Goal: Task Accomplishment & Management: Manage account settings

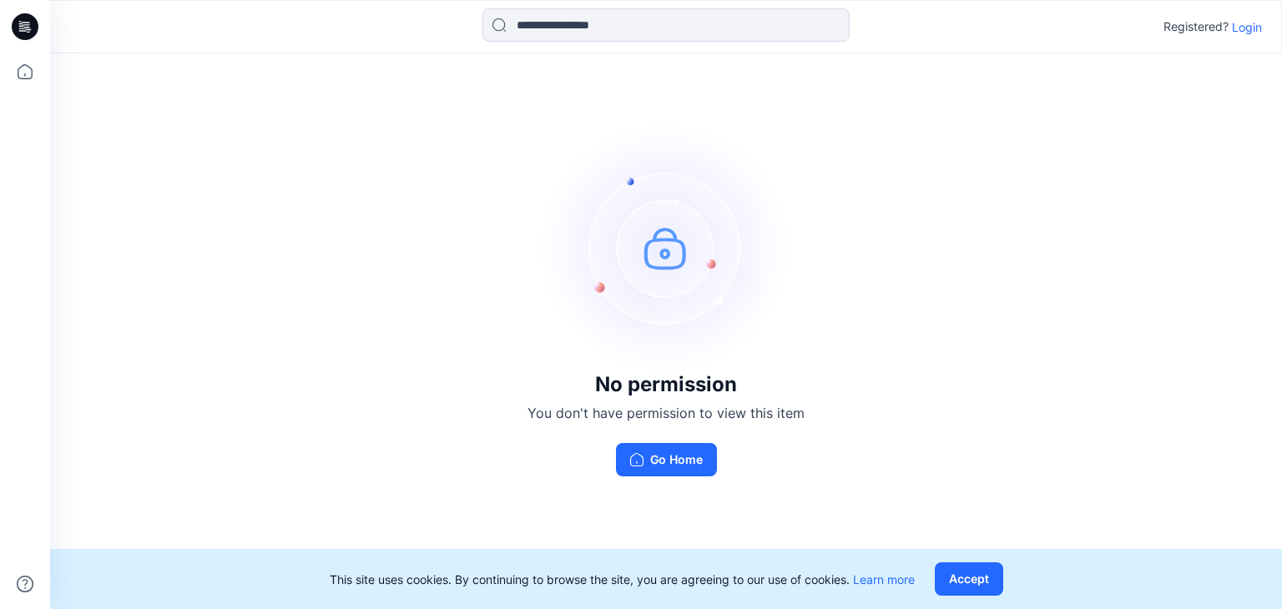
click at [1243, 29] on p "Login" at bounding box center [1247, 27] width 30 height 18
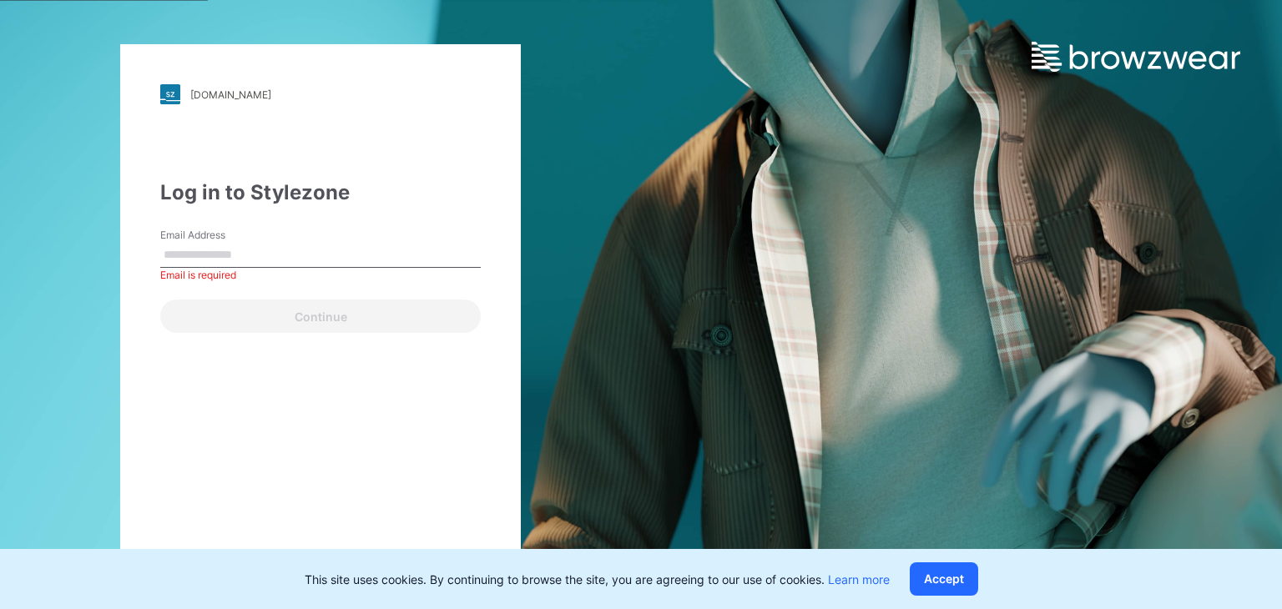
drag, startPoint x: 868, startPoint y: 147, endPoint x: 958, endPoint y: 74, distance: 115.7
click at [871, 145] on div "walmart.stylezone.com Loading... Log in to Stylezone Email Address Email is req…" at bounding box center [641, 304] width 1282 height 609
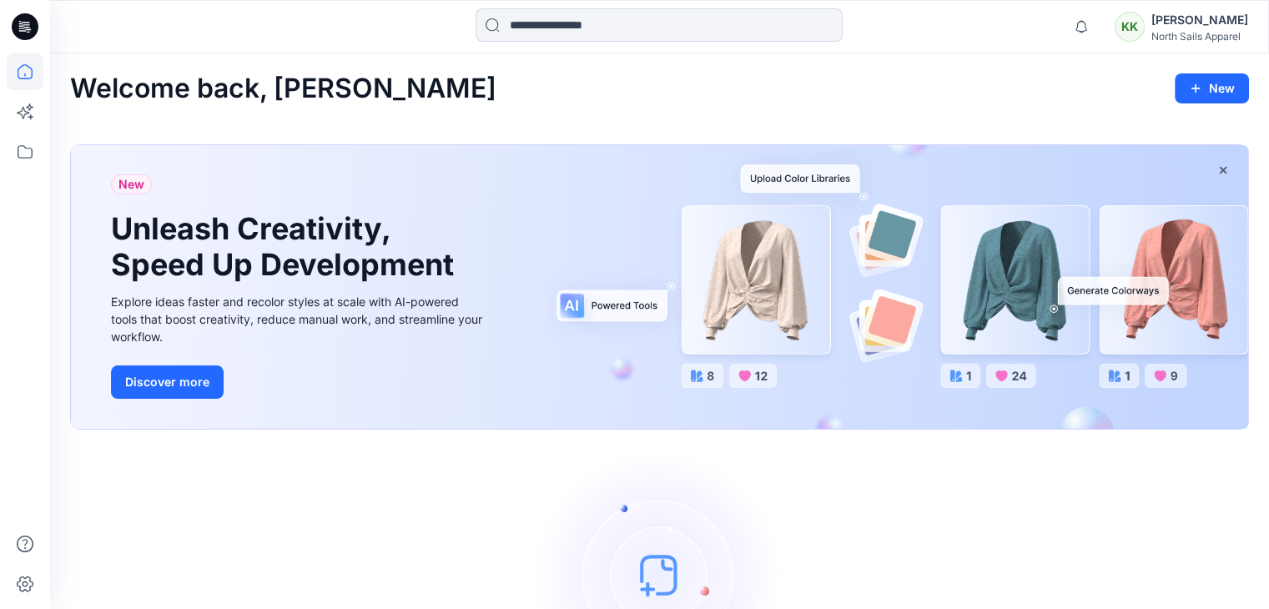
click at [1121, 29] on div "KK" at bounding box center [1130, 27] width 30 height 30
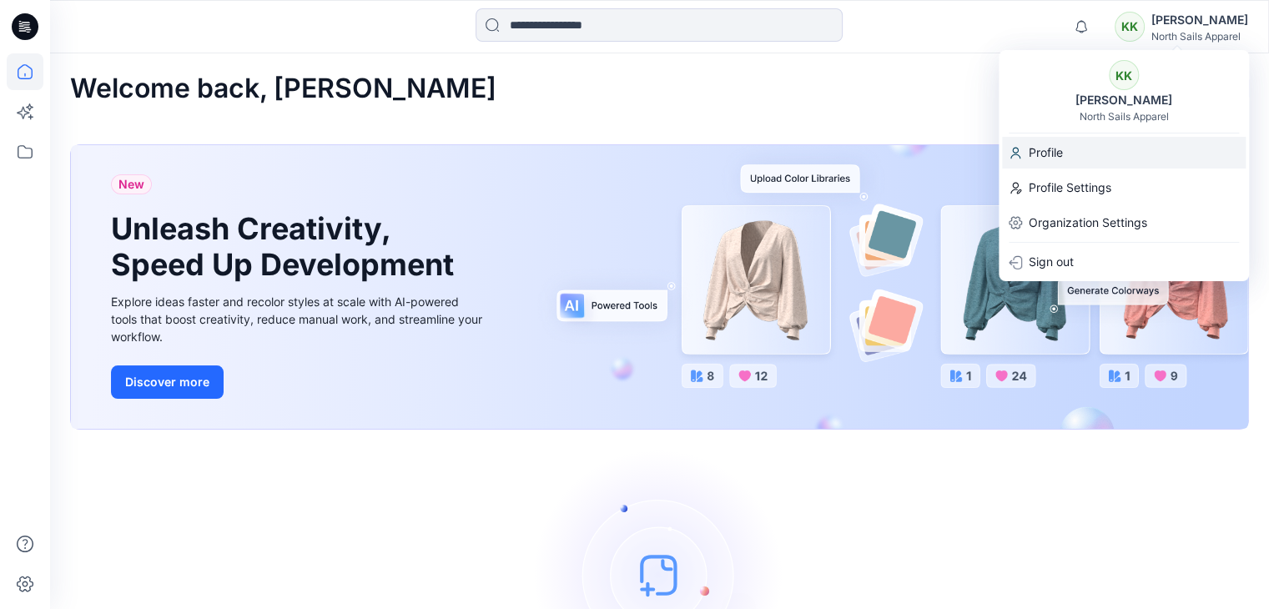
click at [1057, 140] on p "Profile" at bounding box center [1046, 153] width 34 height 32
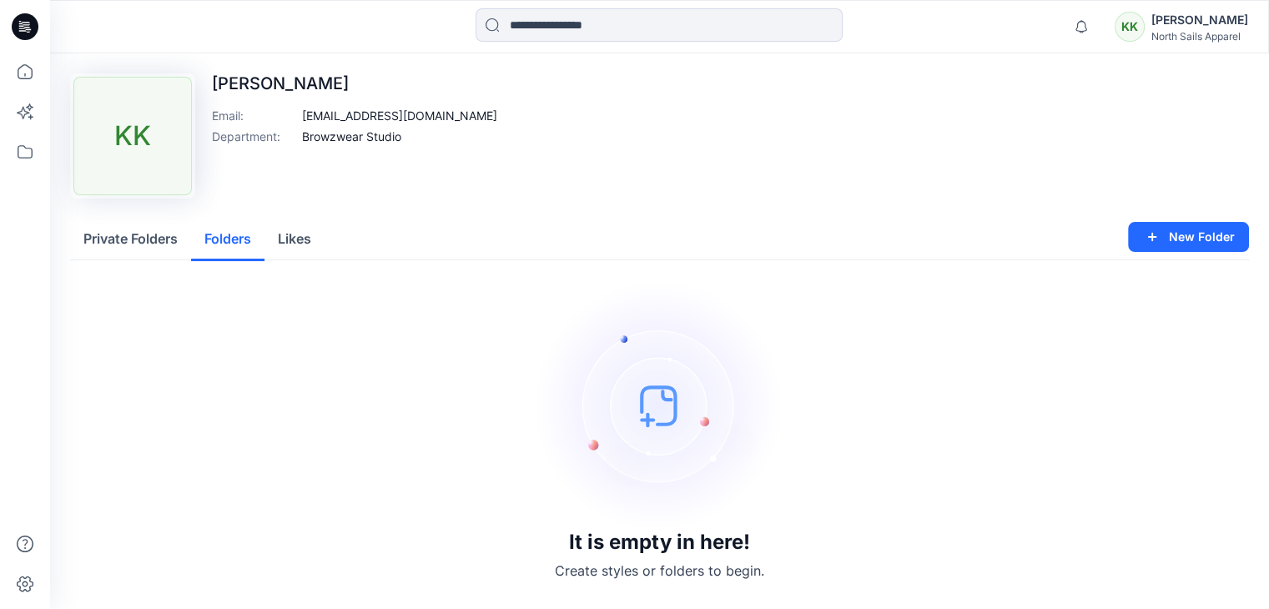
click at [221, 237] on button "Folders" at bounding box center [227, 240] width 73 height 43
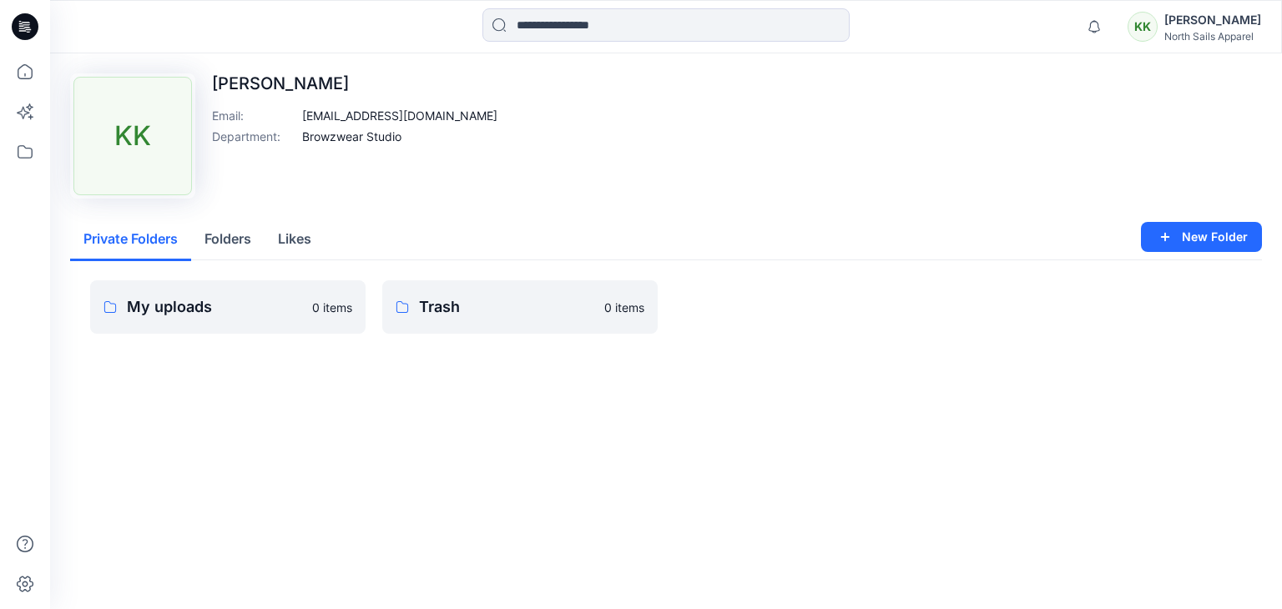
click at [148, 238] on button "Private Folders" at bounding box center [130, 240] width 121 height 43
click at [142, 93] on button "Upload Image" at bounding box center [131, 93] width 109 height 27
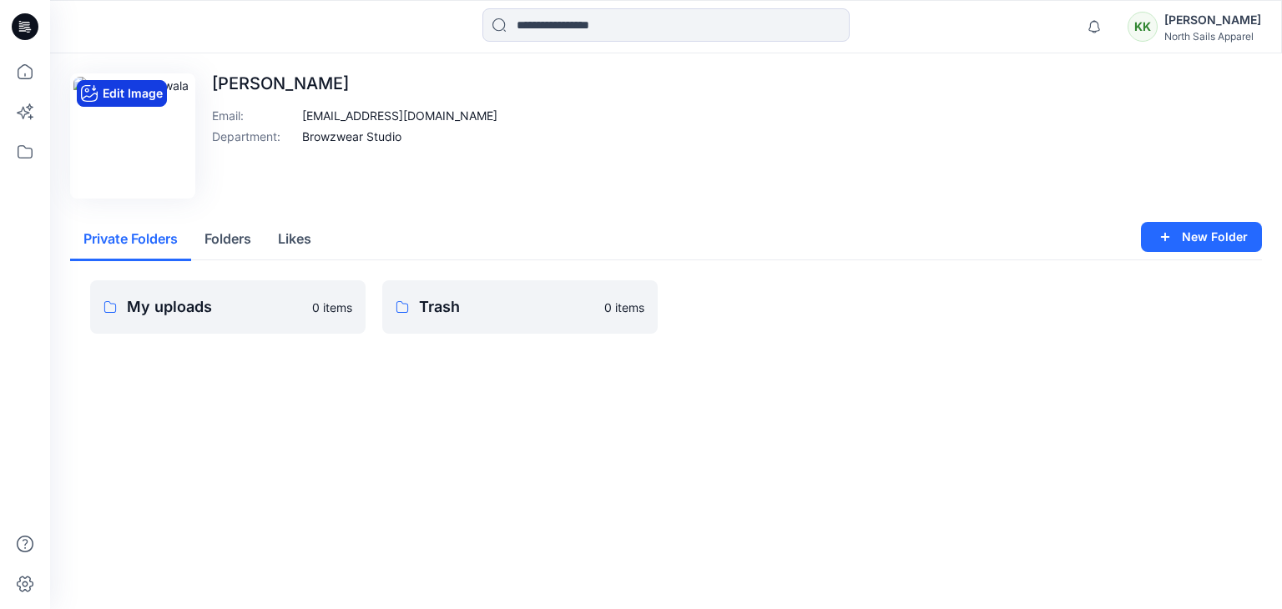
click at [135, 92] on button "Edit Image" at bounding box center [122, 93] width 90 height 27
drag, startPoint x: 117, startPoint y: 149, endPoint x: 113, endPoint y: 169, distance: 20.3
click at [113, 169] on img at bounding box center [132, 136] width 118 height 118
click at [567, 184] on div "Edit Image [PERSON_NAME] Email : [EMAIL_ADDRESS][DOMAIN_NAME] Department : Brow…" at bounding box center [665, 135] width 1191 height 125
drag, startPoint x: 1005, startPoint y: 137, endPoint x: 622, endPoint y: 101, distance: 383.8
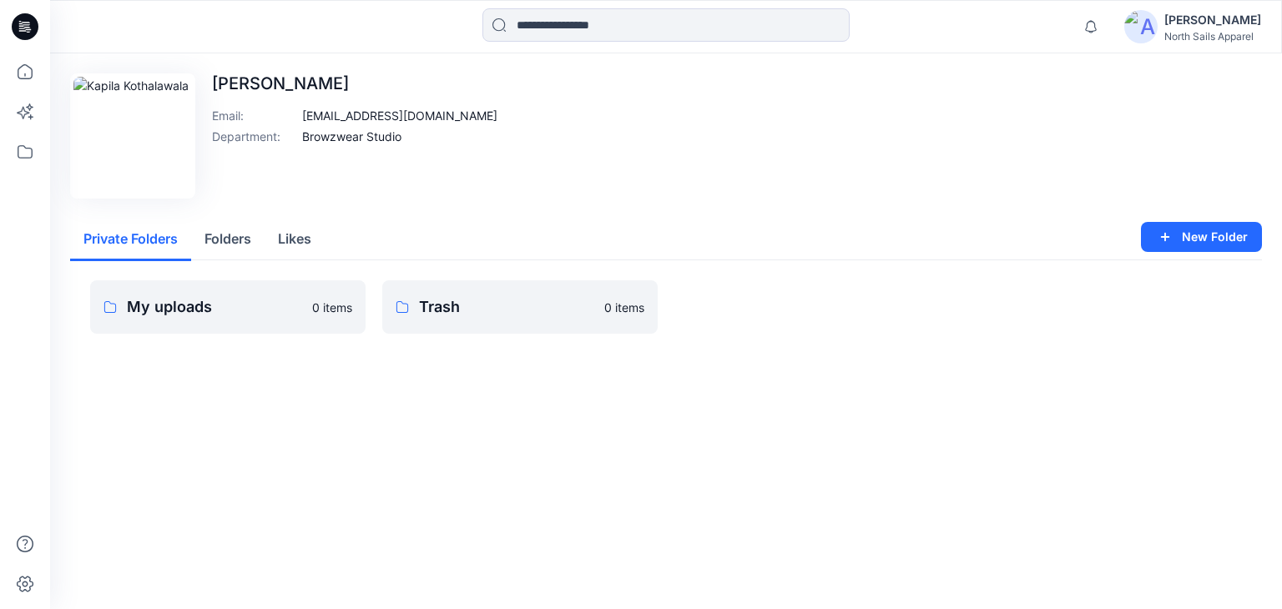
click at [1001, 137] on div "Edit Image [PERSON_NAME] Email : [EMAIL_ADDRESS][DOMAIN_NAME] Department : Brow…" at bounding box center [665, 135] width 1191 height 125
click at [27, 31] on icon at bounding box center [25, 26] width 27 height 27
